Goal: Task Accomplishment & Management: Complete application form

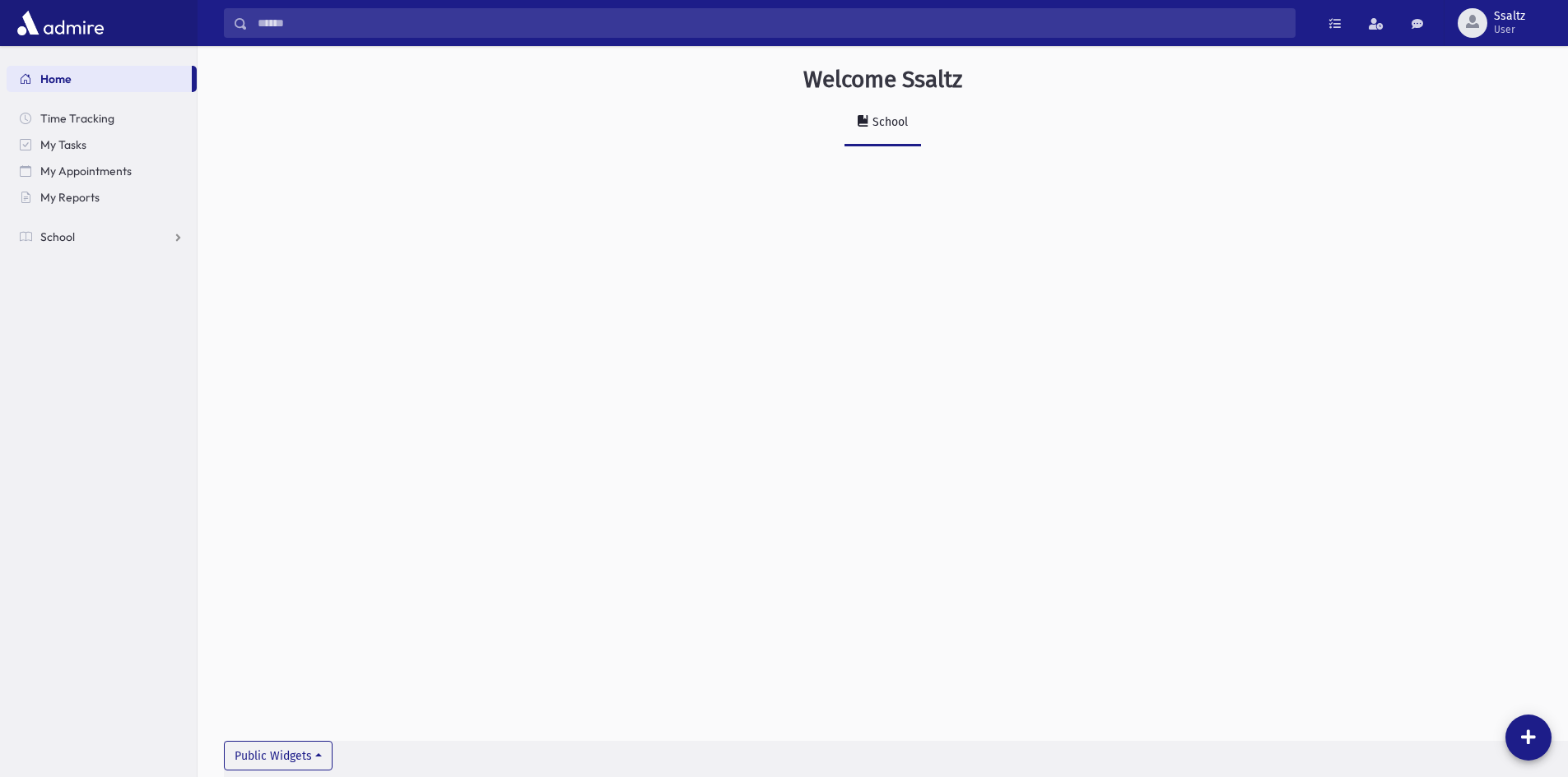
click at [137, 316] on section "Home Time Tracking My Tasks My Appointments My Reports School School Students A…" at bounding box center [98, 411] width 197 height 731
click at [135, 236] on link "School" at bounding box center [101, 236] width 190 height 26
click at [137, 295] on link "Attendance" at bounding box center [101, 289] width 190 height 26
click at [127, 319] on link "Entry" at bounding box center [101, 315] width 190 height 26
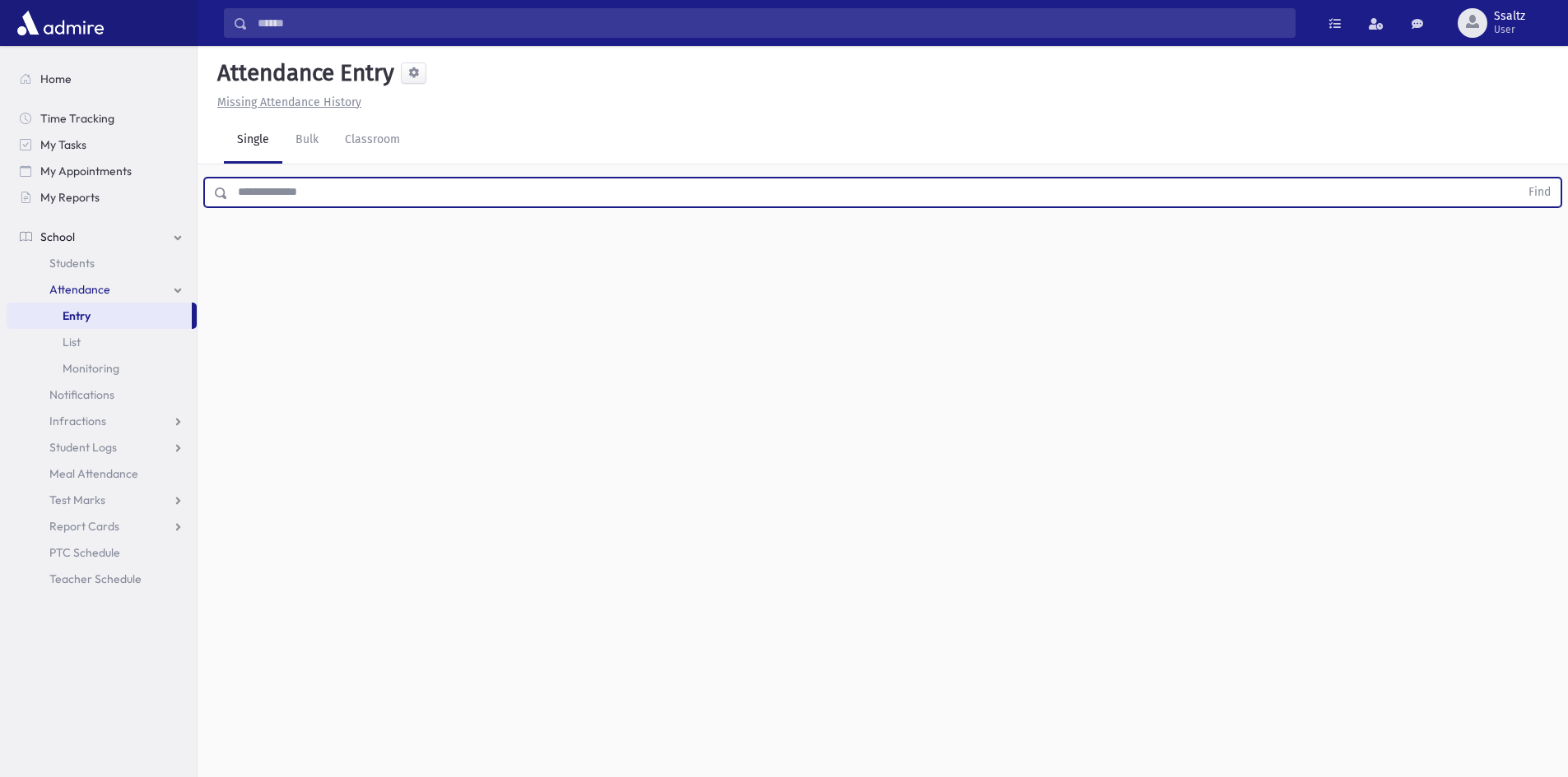
click at [265, 197] on input "text" at bounding box center [874, 192] width 1291 height 29
type input "********"
click at [1519, 178] on button "Find" at bounding box center [1539, 192] width 42 height 28
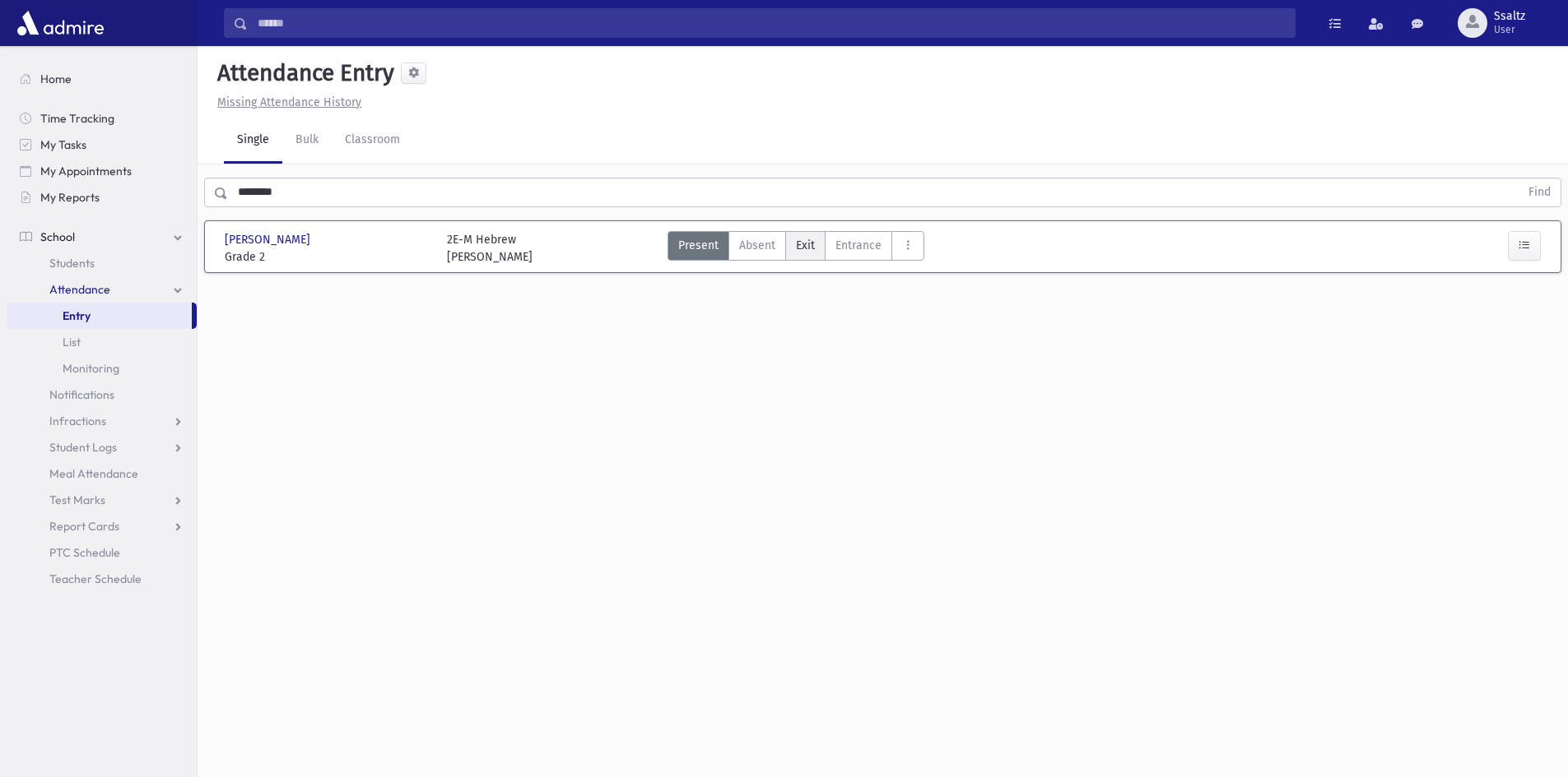
click at [797, 243] on span "Exit" at bounding box center [805, 245] width 19 height 17
click at [807, 242] on span "Exit" at bounding box center [805, 245] width 19 height 17
click at [808, 240] on span "Exit" at bounding box center [805, 245] width 19 height 17
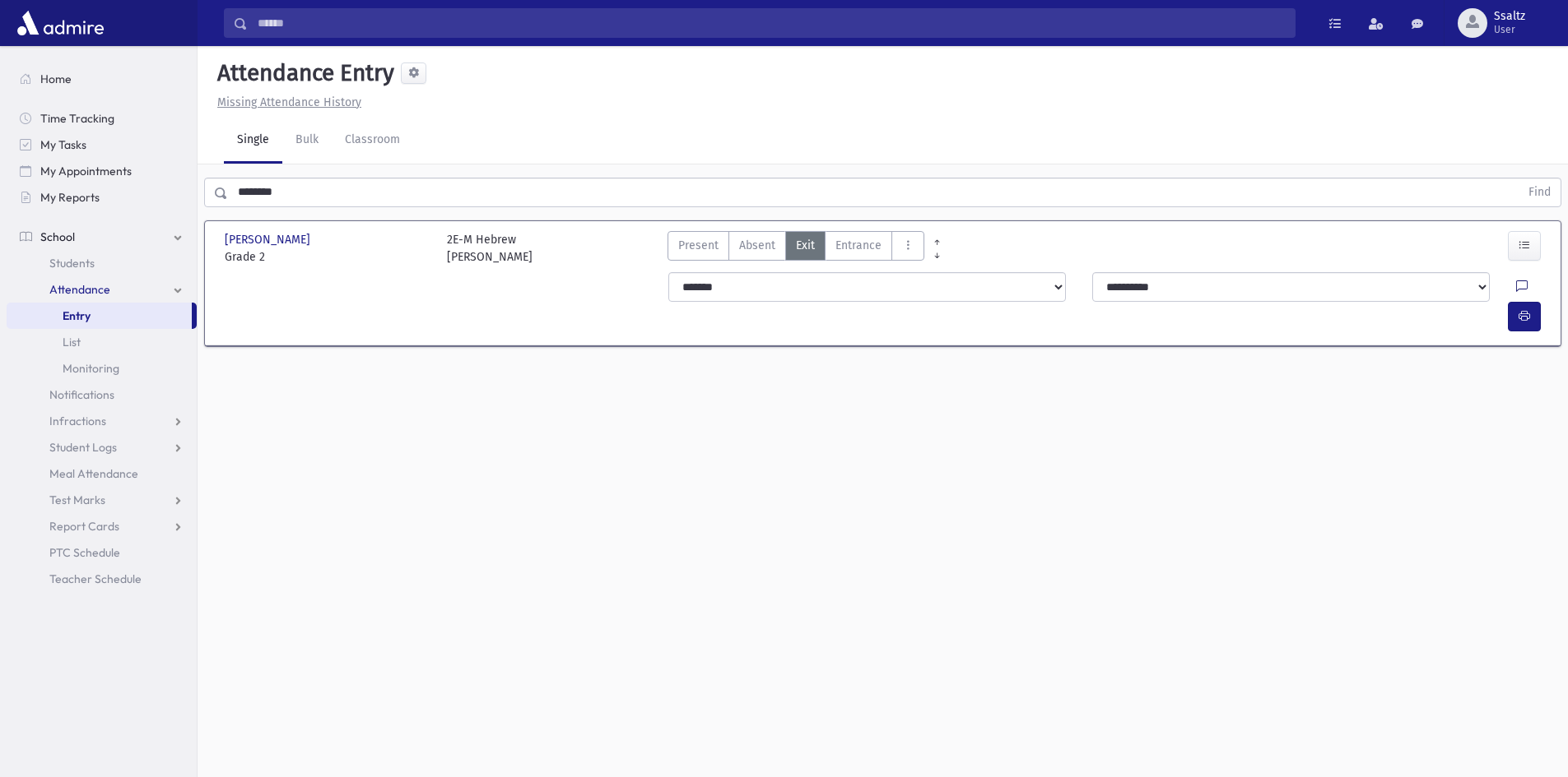
click at [1516, 284] on icon at bounding box center [1521, 288] width 11 height 14
click at [1516, 286] on icon at bounding box center [1521, 288] width 11 height 14
click at [1516, 284] on icon at bounding box center [1521, 288] width 11 height 14
click at [1423, 375] on textarea "Note" at bounding box center [1450, 371] width 192 height 63
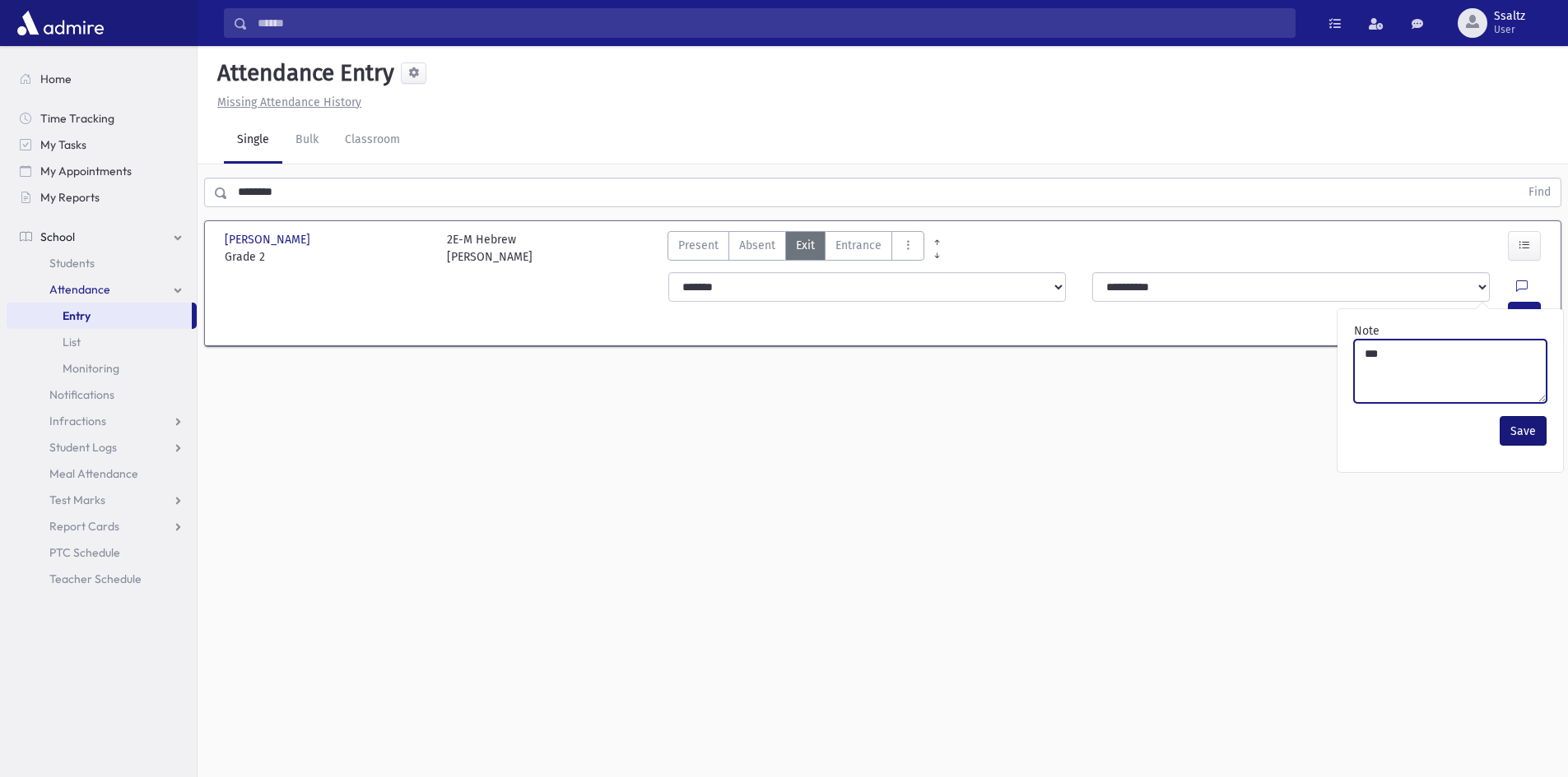
type textarea "***"
click at [1513, 436] on button "Save" at bounding box center [1523, 431] width 47 height 29
click at [1526, 309] on icon "button" at bounding box center [1524, 316] width 11 height 14
